Goal: Task Accomplishment & Management: Complete application form

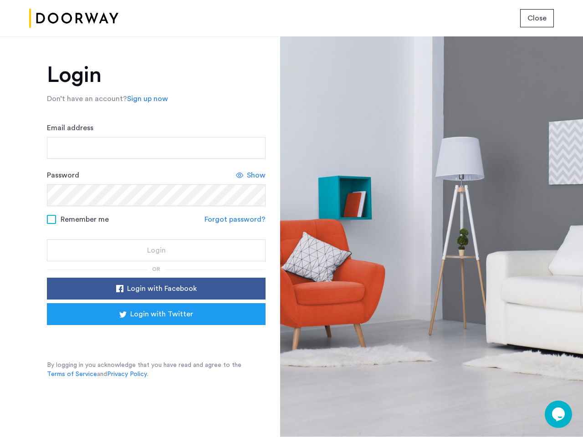
click at [537, 18] on span "Close" at bounding box center [536, 18] width 19 height 11
click at [145, 99] on link "Sign up now" at bounding box center [147, 98] width 41 height 11
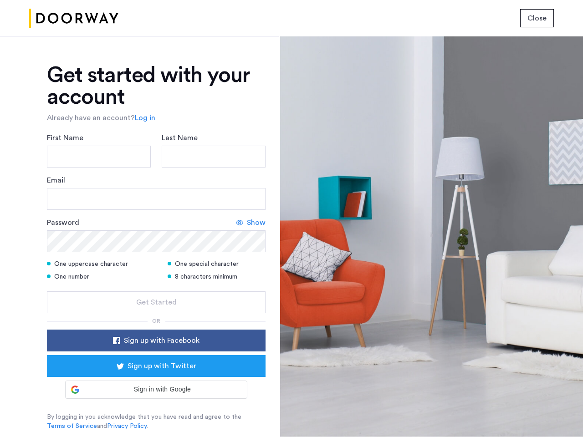
click at [251, 175] on div "Email" at bounding box center [156, 192] width 219 height 35
click at [236, 219] on icon at bounding box center [239, 222] width 7 height 7
click at [156, 289] on form "First Name Last Name Email Password Hide One uppercase character One special ch…" at bounding box center [156, 223] width 219 height 181
click at [156, 314] on div "Get started with your account Already have an account? Log in First Name Last N…" at bounding box center [156, 247] width 219 height 367
click at [558, 414] on div at bounding box center [431, 236] width 303 height 401
